Goal: Communication & Community: Answer question/provide support

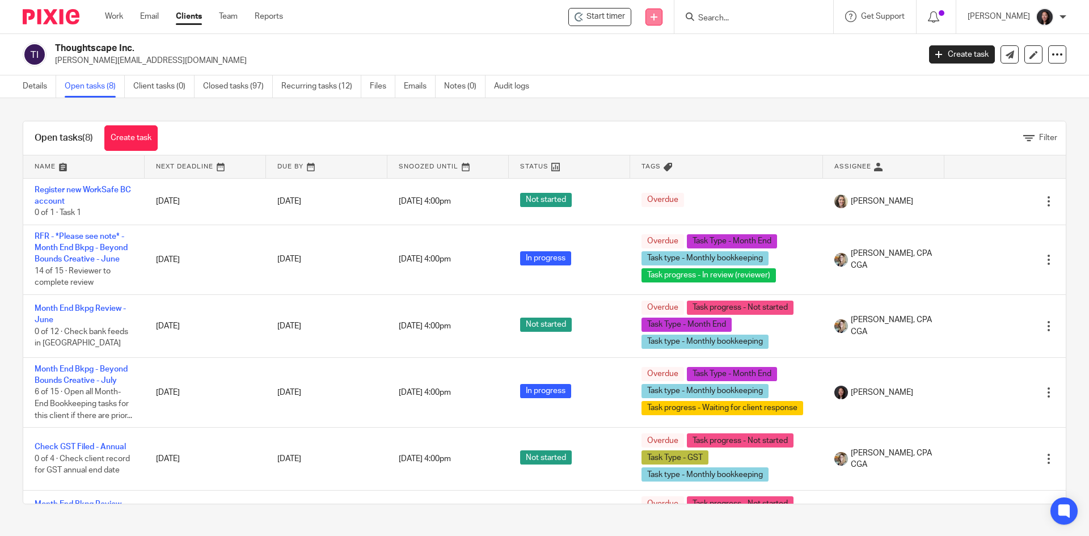
click at [657, 18] on icon at bounding box center [653, 17] width 7 height 7
click at [673, 52] on link "Send new email" at bounding box center [679, 53] width 79 height 16
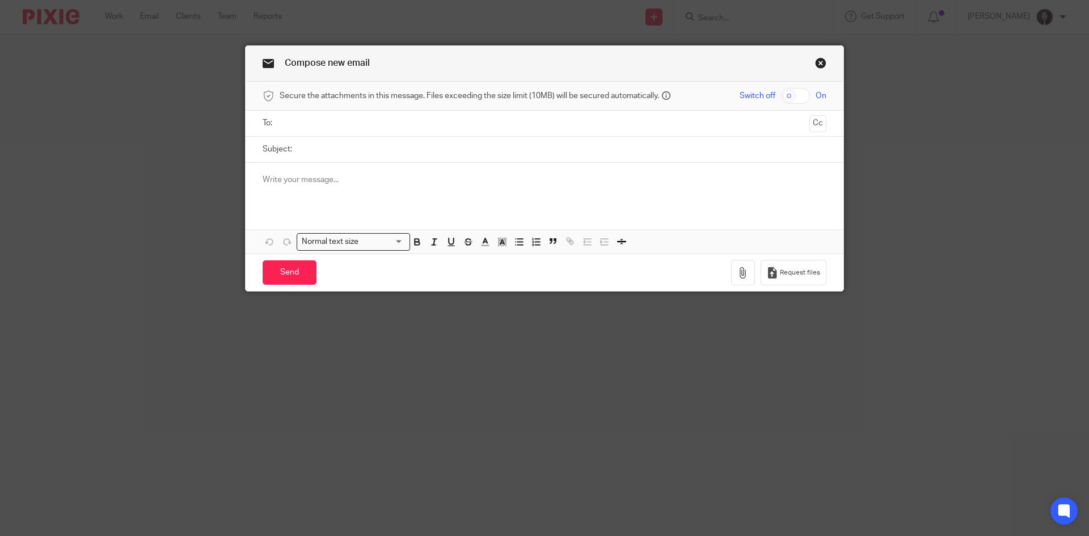
drag, startPoint x: 313, startPoint y: 183, endPoint x: 306, endPoint y: 187, distance: 7.9
click at [312, 185] on p at bounding box center [545, 179] width 564 height 11
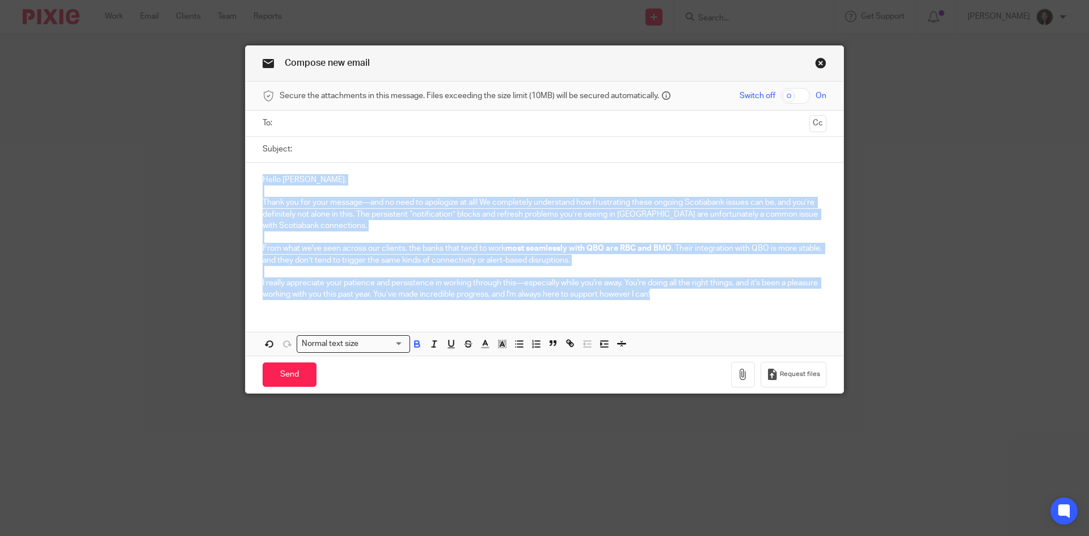
drag, startPoint x: 252, startPoint y: 180, endPoint x: 730, endPoint y: 304, distance: 494.6
click at [730, 304] on div "Hello Deborah, Thank you for your message—and no need to apologize at all! We c…" at bounding box center [545, 236] width 598 height 146
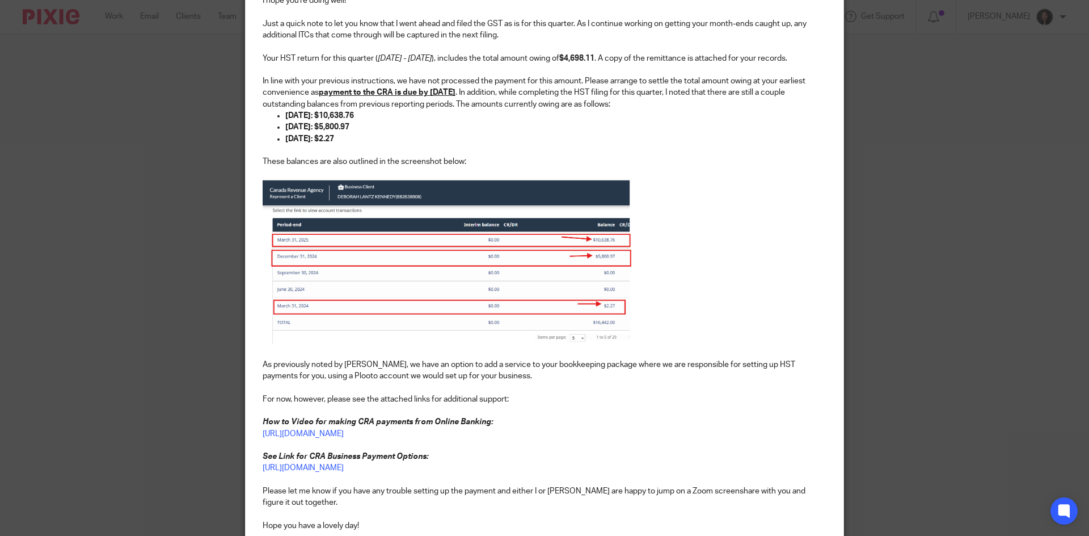
scroll to position [340, 0]
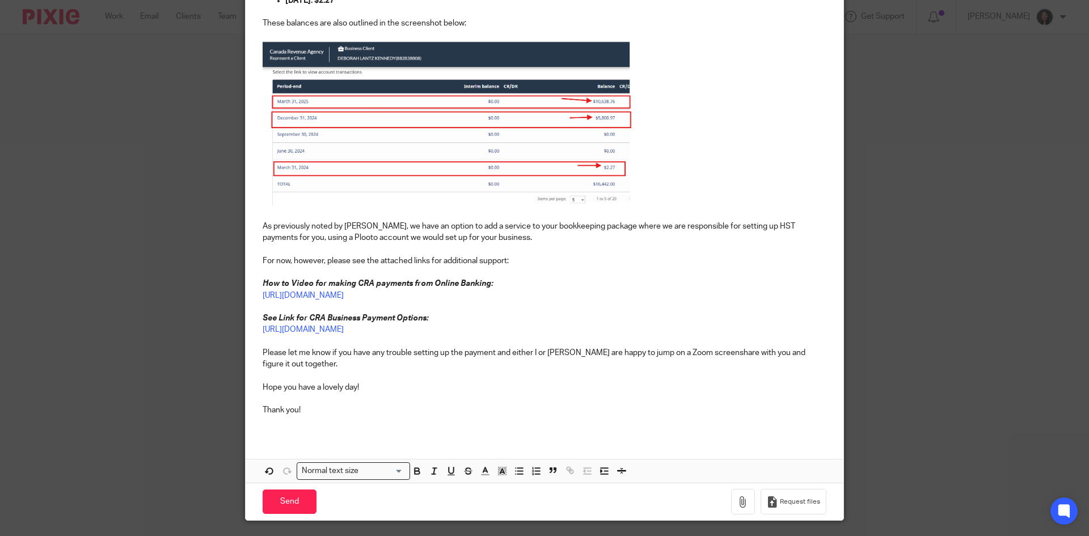
drag, startPoint x: 428, startPoint y: 384, endPoint x: 421, endPoint y: 386, distance: 6.9
click at [421, 382] on p at bounding box center [545, 375] width 564 height 11
click at [408, 393] on div "Hi Deborah, I hope you're doing well! Just a quick note to let you know that I …" at bounding box center [545, 130] width 598 height 614
click at [407, 382] on p at bounding box center [545, 375] width 564 height 11
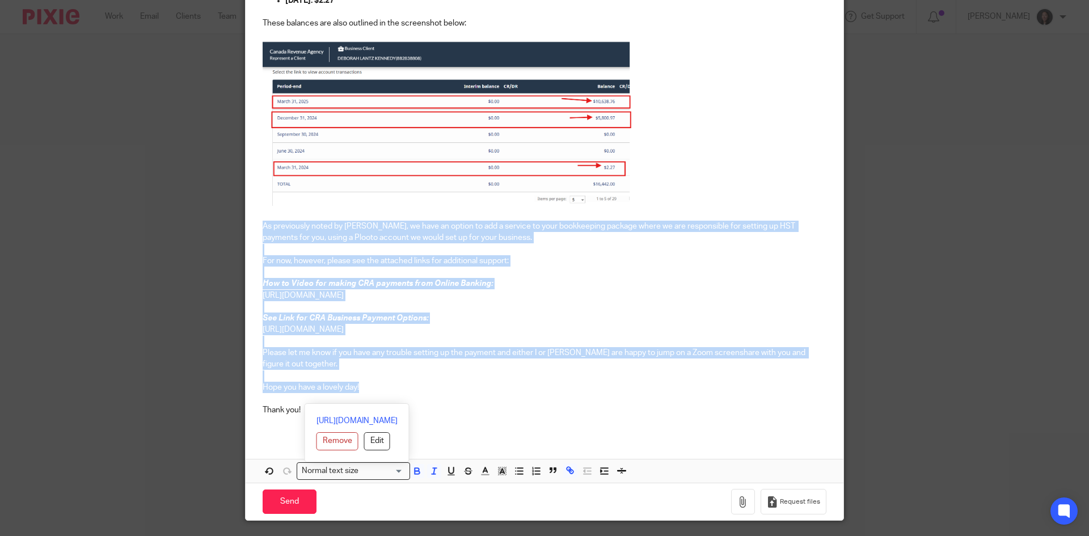
drag, startPoint x: 445, startPoint y: 399, endPoint x: 259, endPoint y: 236, distance: 247.6
click at [259, 236] on div "Hi Deborah, I hope you're doing well! Just a quick note to let you know that I …" at bounding box center [545, 130] width 598 height 614
copy div "As previously noted by Alicia, we have an option to add a service to your bookk…"
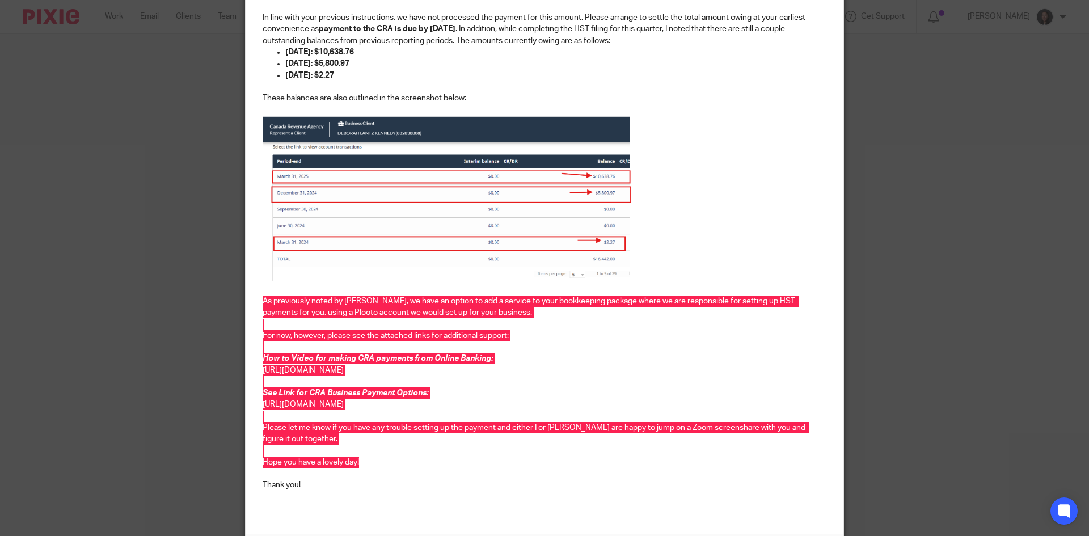
scroll to position [268, 0]
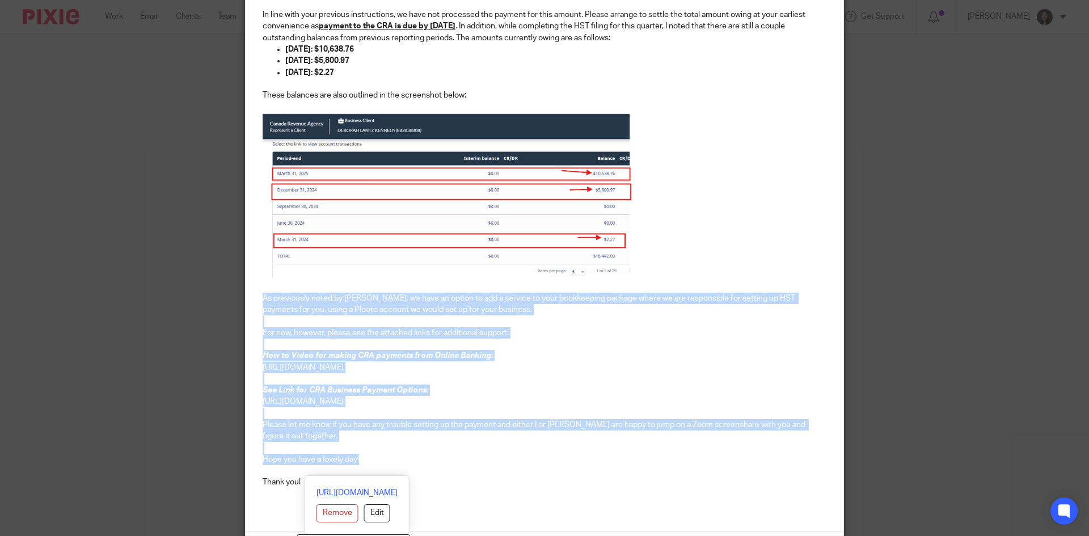
click at [450, 454] on p at bounding box center [545, 447] width 564 height 11
drag, startPoint x: 455, startPoint y: 472, endPoint x: 249, endPoint y: 307, distance: 263.4
click at [249, 307] on div "Hi Deborah, I hope you're doing well! Just a quick note to let you know that I …" at bounding box center [545, 202] width 598 height 614
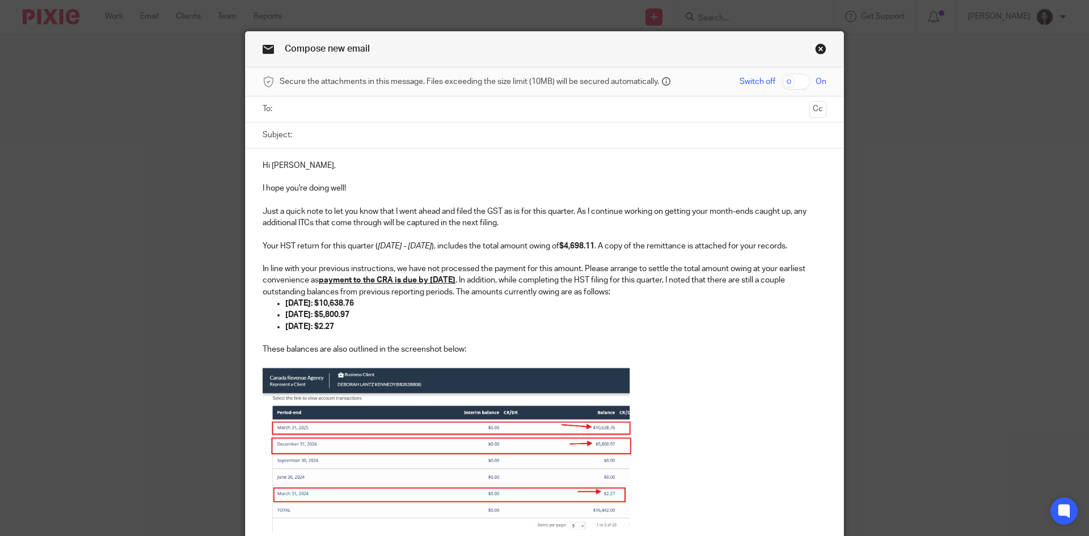
scroll to position [0, 0]
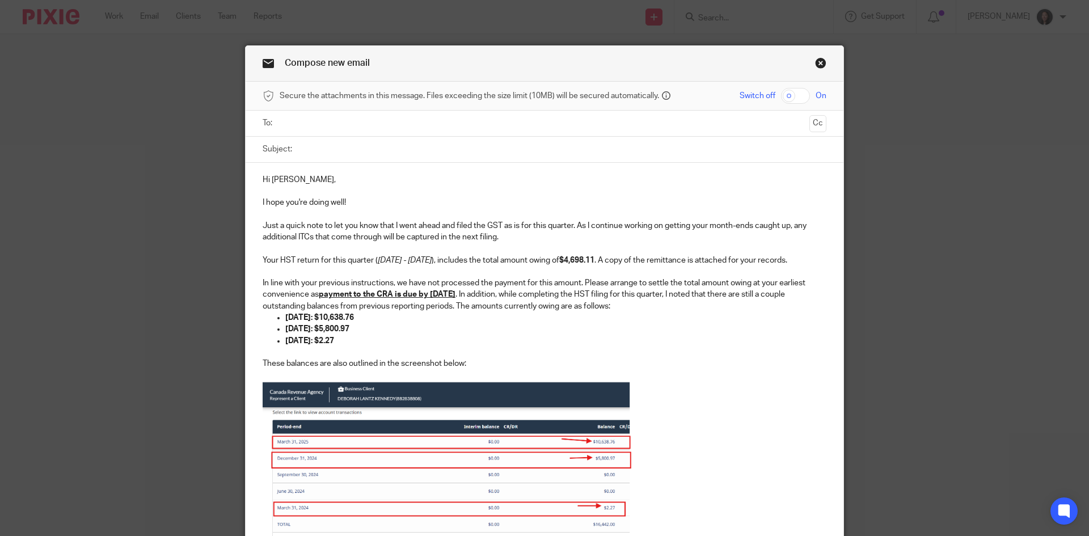
click at [815, 63] on link "Close this dialog window" at bounding box center [820, 64] width 11 height 15
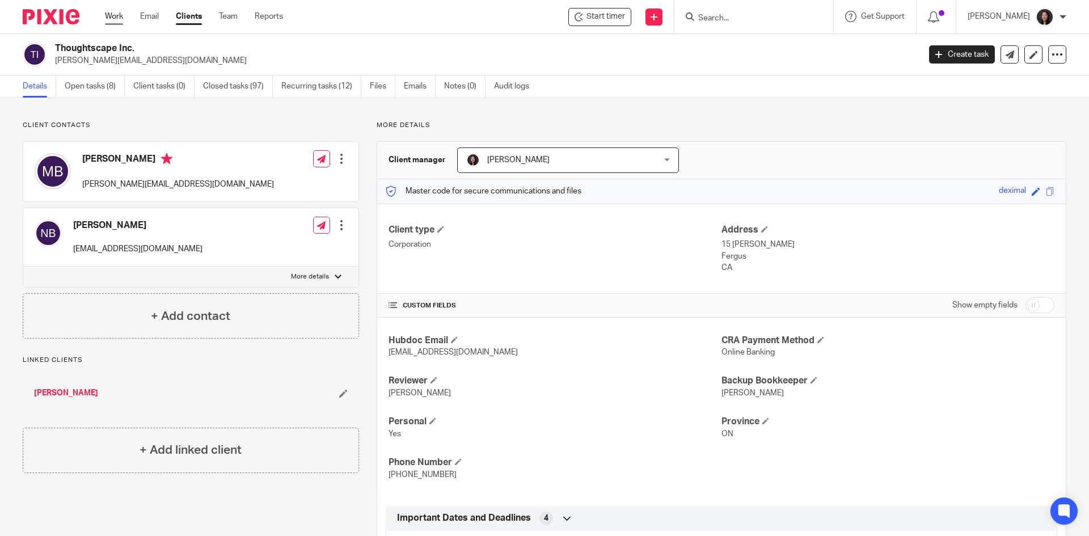
click at [112, 15] on link "Work" at bounding box center [114, 16] width 18 height 11
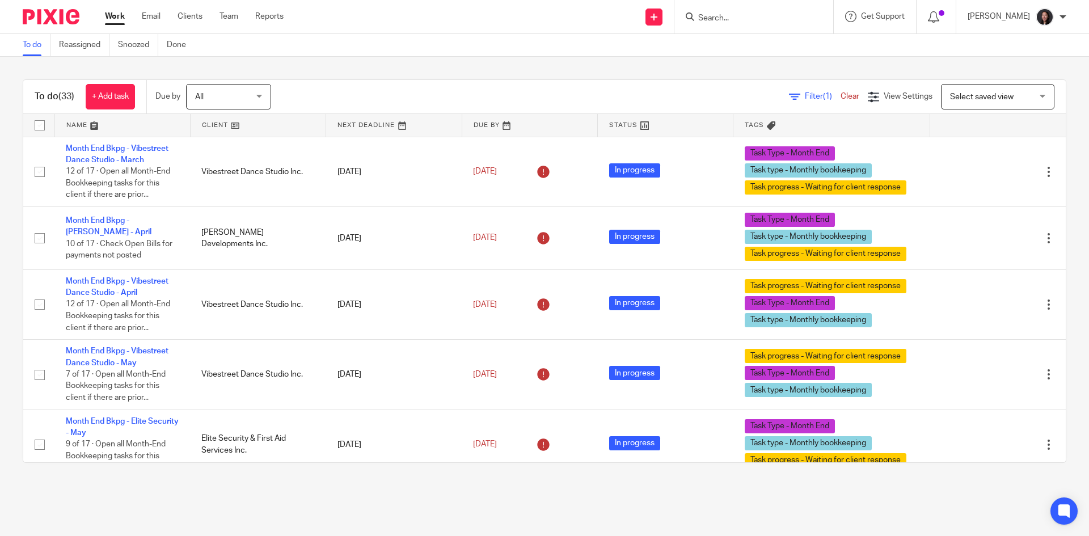
click at [255, 126] on link at bounding box center [258, 125] width 135 height 23
